Goal: Information Seeking & Learning: Learn about a topic

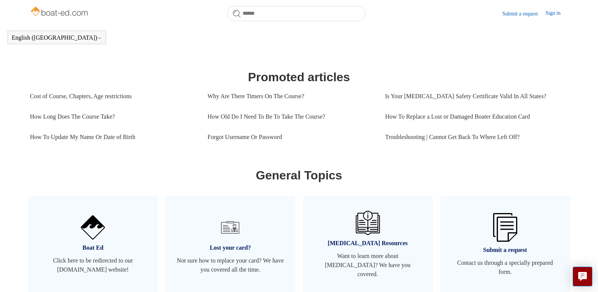
scroll to position [312, 0]
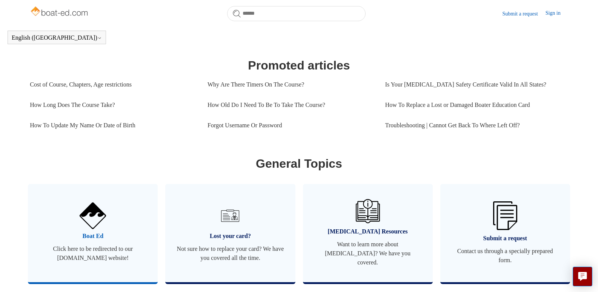
click at [101, 240] on span "Boat Ed" at bounding box center [92, 235] width 107 height 9
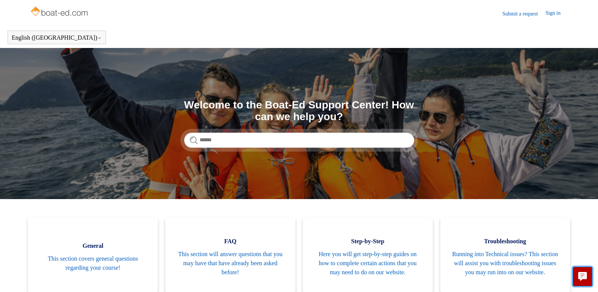
click at [580, 278] on icon "Live chat" at bounding box center [583, 275] width 9 height 7
click at [548, 14] on link "Sign in" at bounding box center [557, 13] width 23 height 9
